Goal: Find contact information: Find contact information

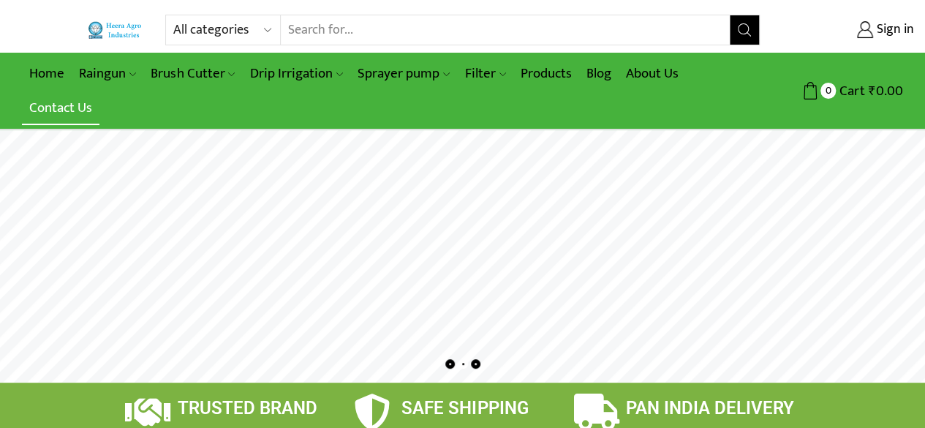
click at [63, 113] on link "Contact Us" at bounding box center [60, 108] width 77 height 34
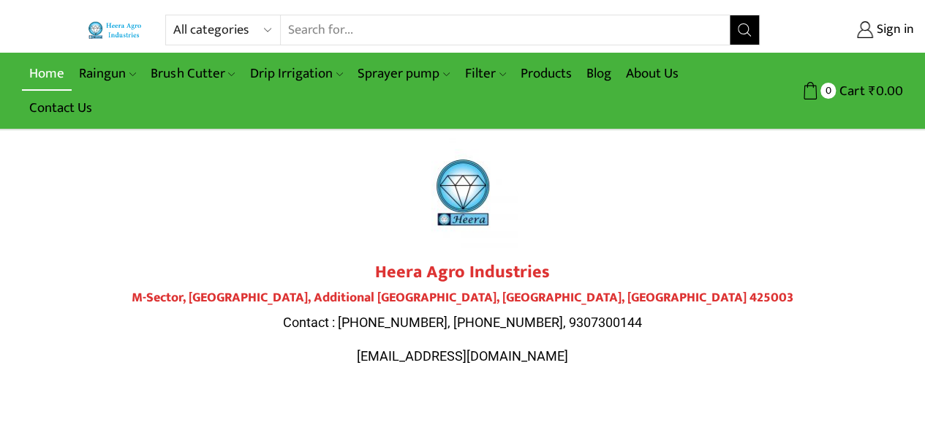
click at [52, 75] on link "Home" at bounding box center [47, 73] width 50 height 34
